Goal: Information Seeking & Learning: Learn about a topic

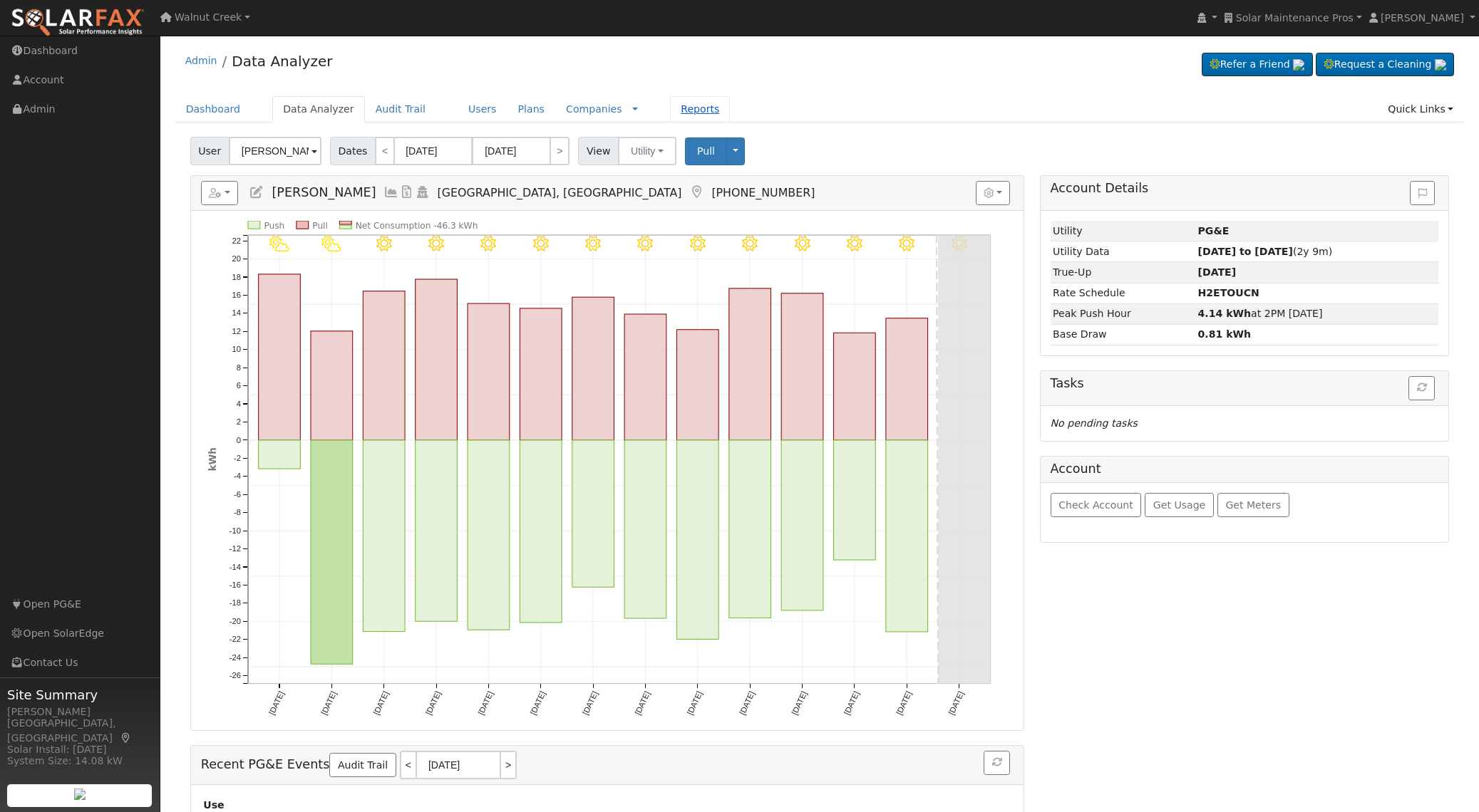
click at [688, 105] on link "Reports" at bounding box center [700, 110] width 59 height 26
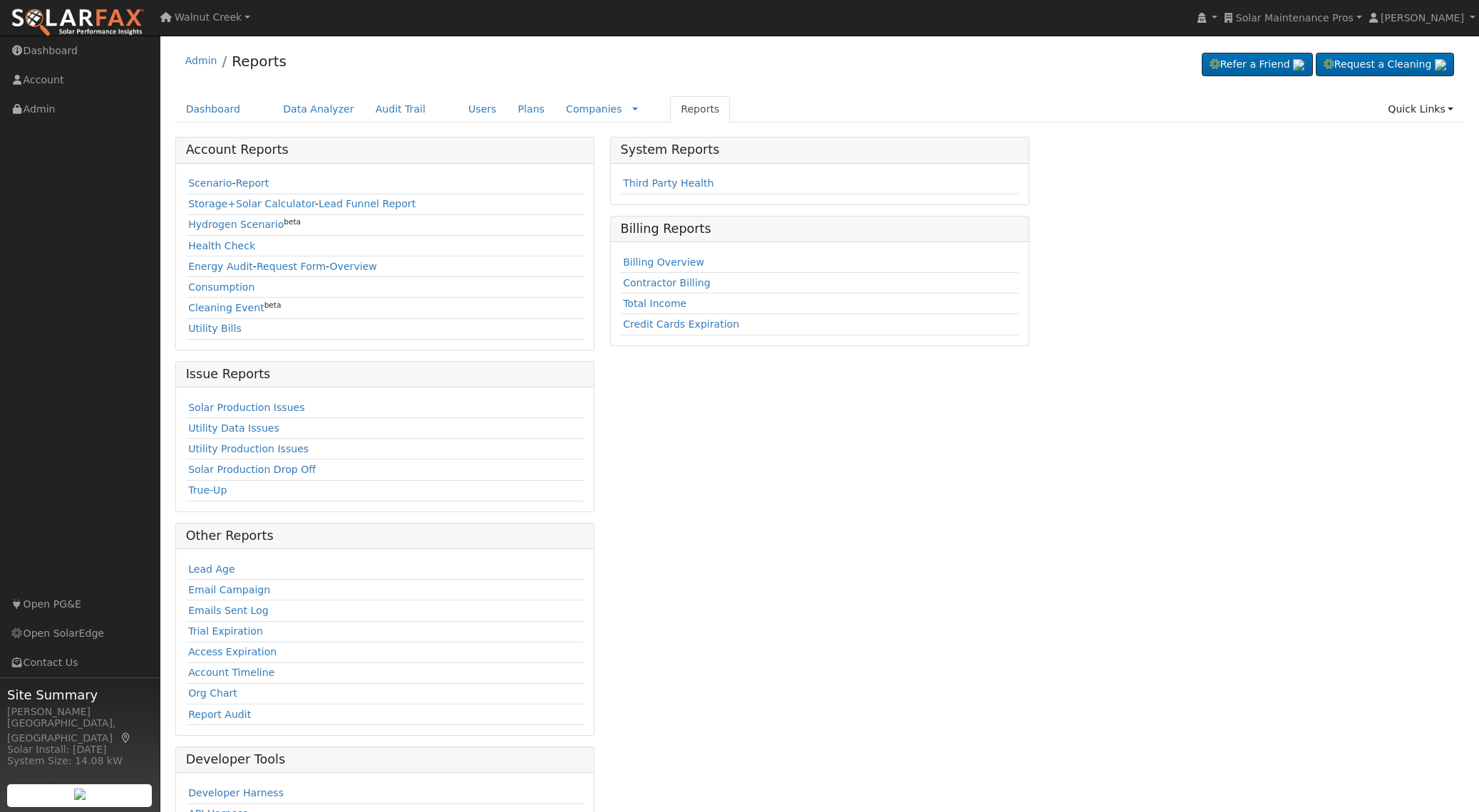
scroll to position [83, 0]
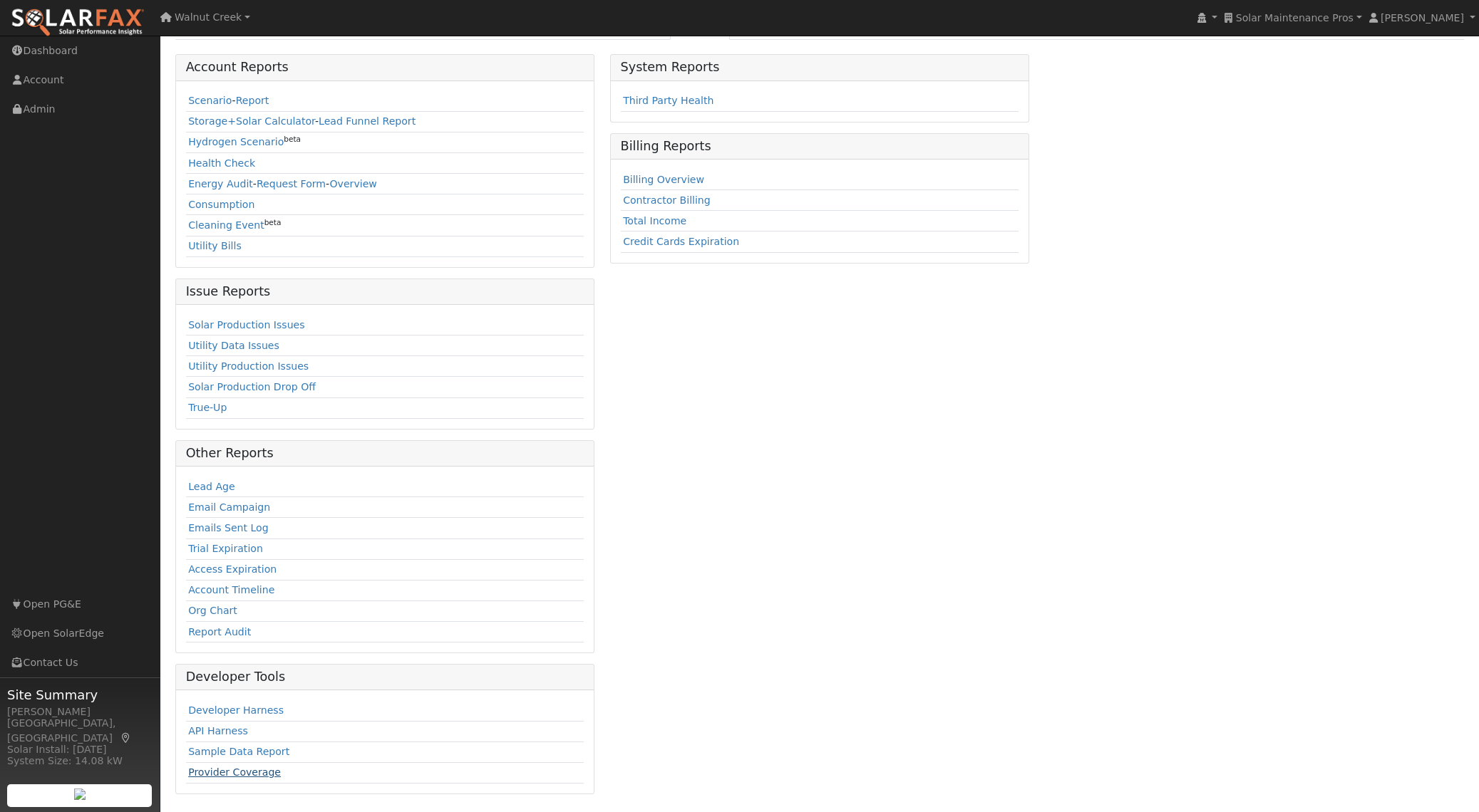
click at [241, 772] on link "Provider Coverage" at bounding box center [234, 772] width 93 height 11
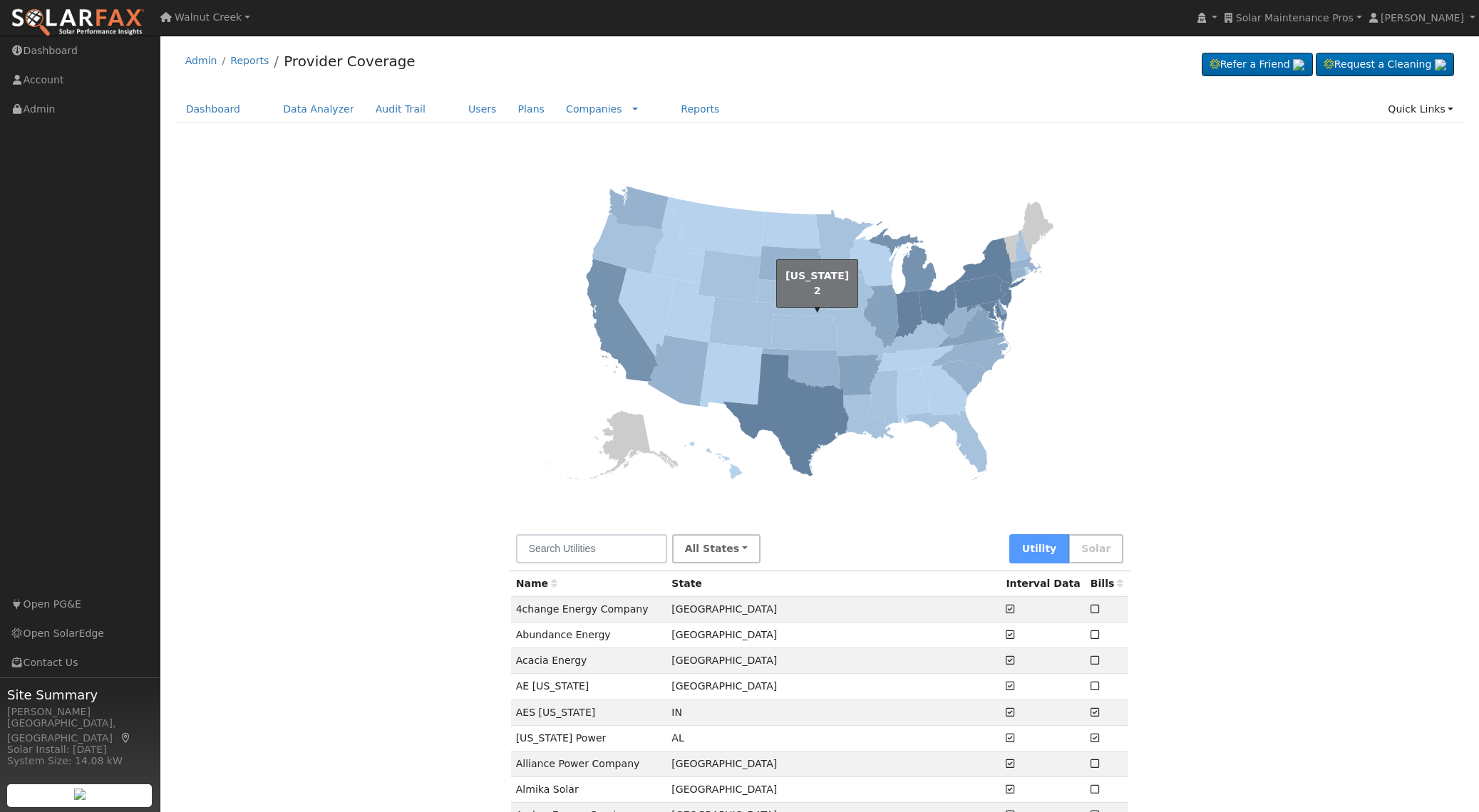
click at [788, 323] on icon at bounding box center [804, 333] width 66 height 35
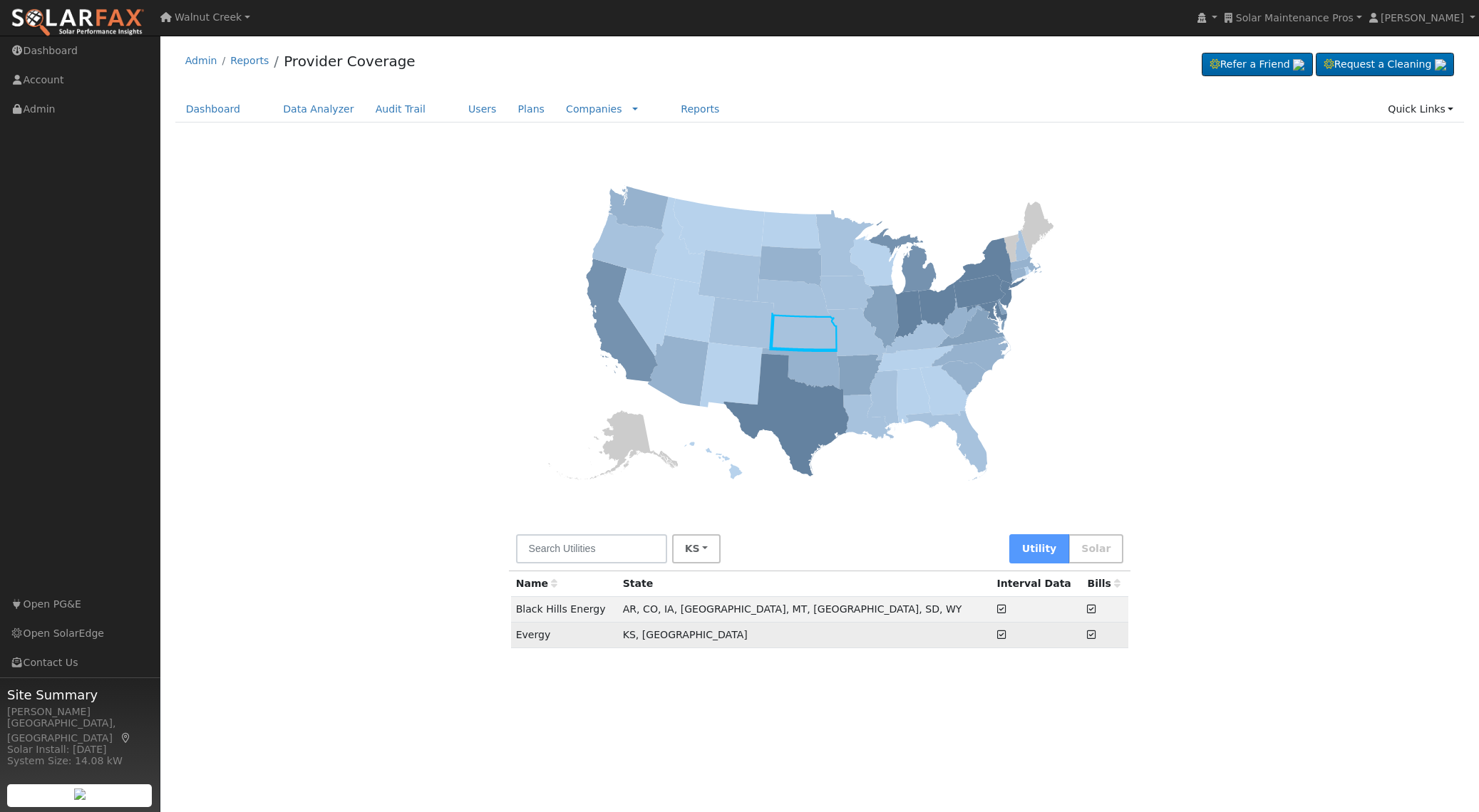
click at [560, 633] on td "Evergy" at bounding box center [564, 635] width 107 height 26
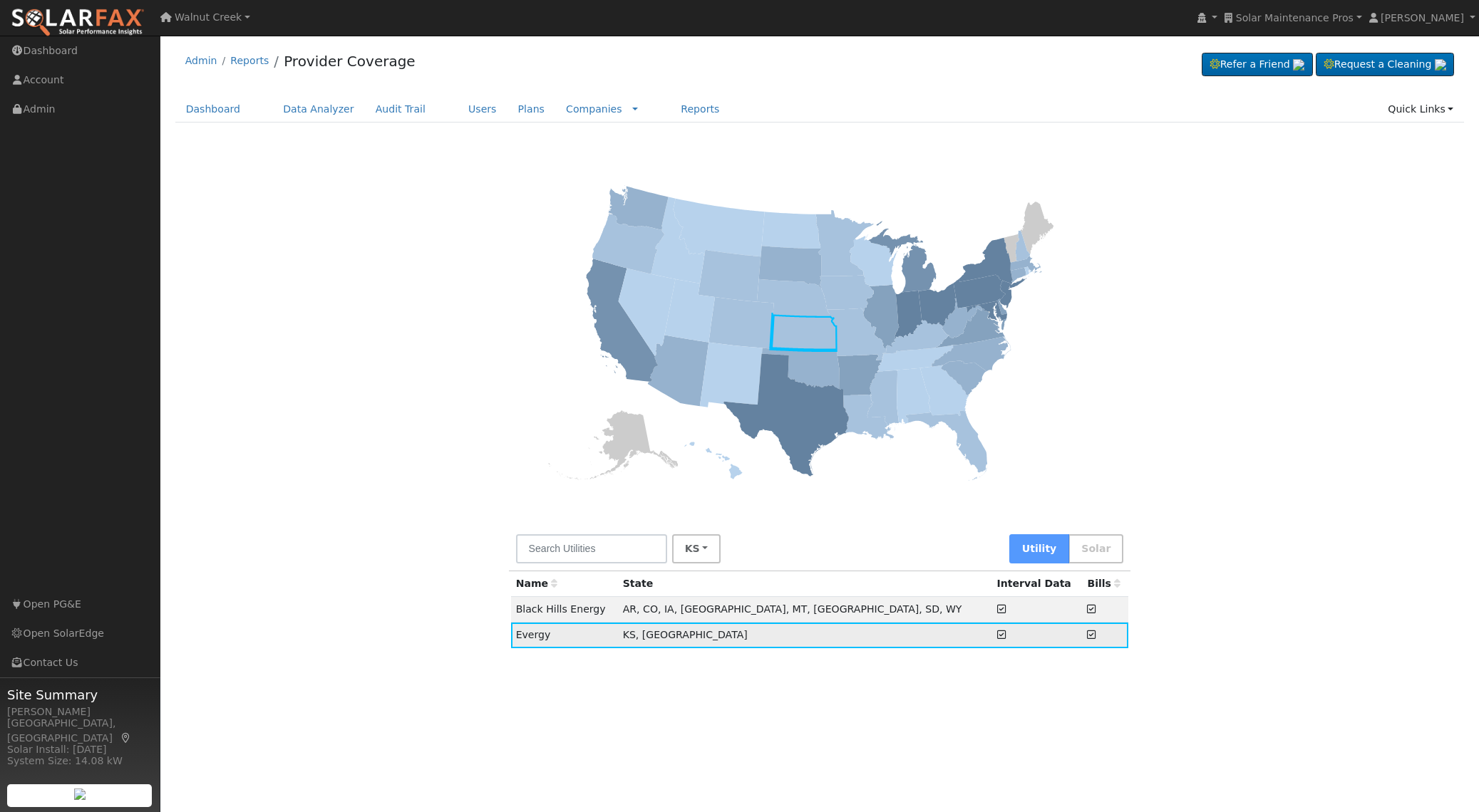
click at [1051, 637] on td at bounding box center [1037, 635] width 90 height 26
click at [773, 637] on td "KS, [GEOGRAPHIC_DATA]" at bounding box center [805, 635] width 374 height 26
